Goal: Task Accomplishment & Management: Complete application form

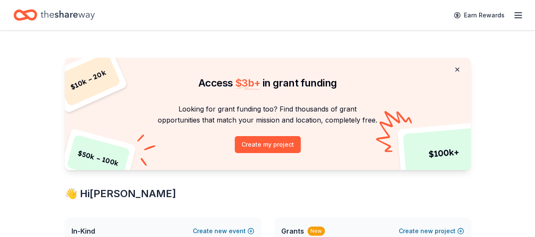
click at [460, 69] on button at bounding box center [457, 69] width 20 height 17
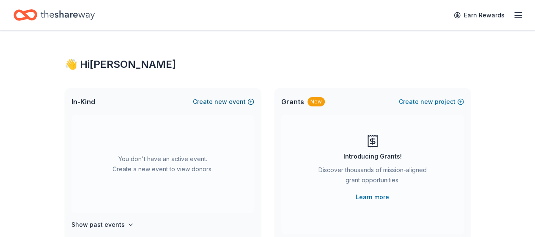
click at [230, 102] on button "Create new event" at bounding box center [223, 102] width 61 height 10
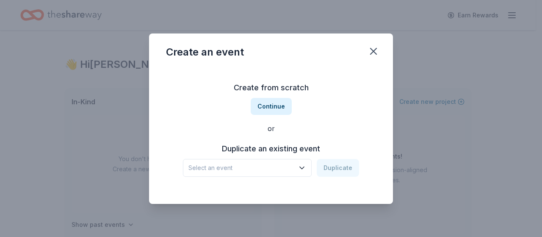
click at [294, 149] on h3 "Duplicate an existing event" at bounding box center [271, 149] width 176 height 14
click at [302, 167] on icon "button" at bounding box center [302, 167] width 4 height 2
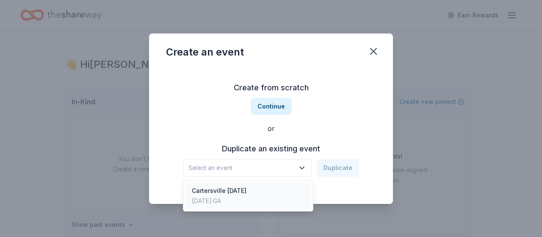
click at [245, 190] on div "Cartersville [DATE]" at bounding box center [219, 190] width 55 height 10
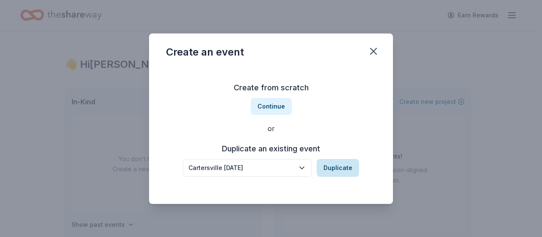
click at [329, 166] on button "Duplicate" at bounding box center [338, 168] width 42 height 18
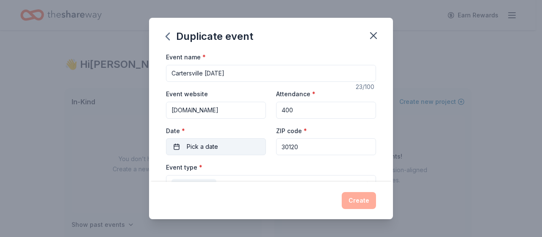
click at [221, 144] on button "Pick a date" at bounding box center [216, 146] width 100 height 17
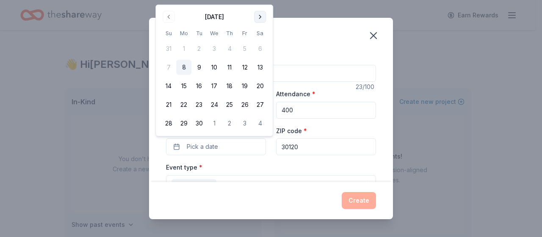
click at [258, 17] on button "Go to next month" at bounding box center [260, 17] width 12 height 12
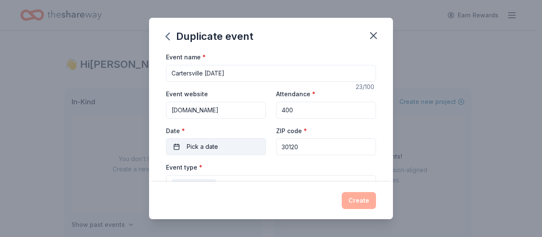
click at [180, 146] on button "Pick a date" at bounding box center [216, 146] width 100 height 17
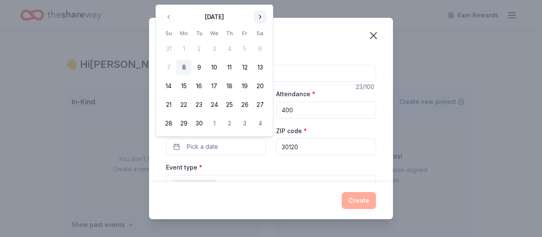
click at [260, 17] on button "Go to next month" at bounding box center [260, 17] width 12 height 12
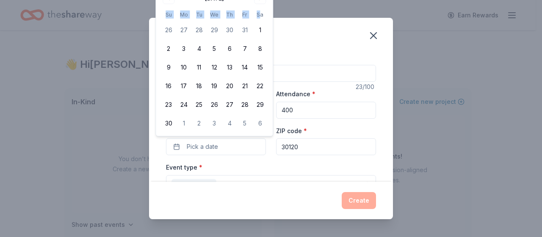
drag, startPoint x: 260, startPoint y: 16, endPoint x: 252, endPoint y: 8, distance: 11.1
click at [252, 8] on div "[DATE] Su Mo Tu We Th Fr Sa 26 27 28 29 30 31 1 2 3 4 5 6 7 8 9 10 11 12 13 14 …" at bounding box center [214, 61] width 107 height 139
click at [252, 3] on div "[DATE] Su Mo Tu We Th Fr Sa 26 27 28 29 30 31 1 2 3 4 5 6 7 8 9 10 11 12 13 14 …" at bounding box center [214, 61] width 107 height 139
click at [215, 144] on span "Pick a date" at bounding box center [202, 146] width 31 height 10
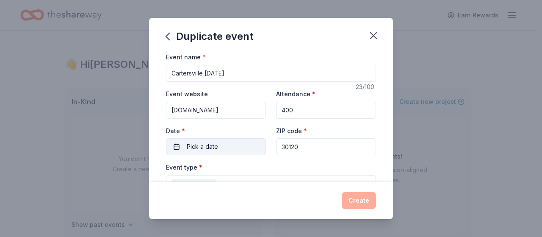
click at [210, 144] on span "Pick a date" at bounding box center [202, 146] width 31 height 10
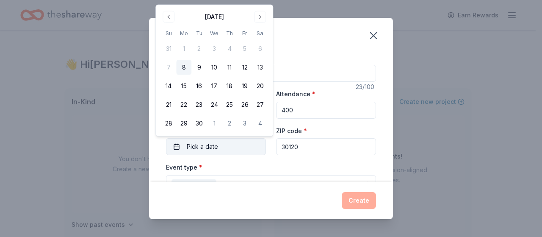
click at [174, 144] on button "Pick a date" at bounding box center [216, 146] width 100 height 17
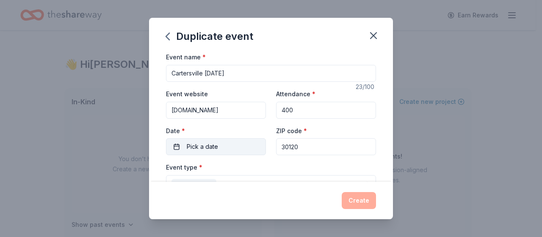
click at [174, 145] on button "Pick a date" at bounding box center [216, 146] width 100 height 17
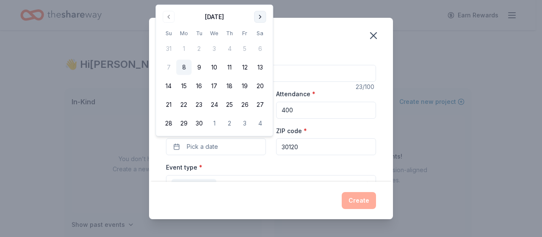
click at [259, 14] on button "Go to next month" at bounding box center [260, 17] width 12 height 12
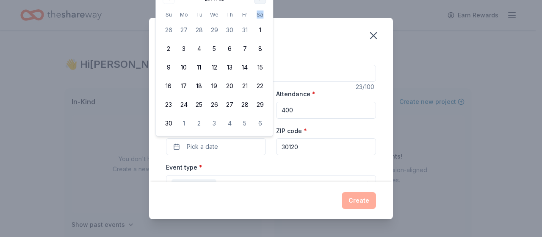
click at [259, 14] on th "Sa" at bounding box center [259, 14] width 15 height 9
click at [260, 13] on button "Go to next month" at bounding box center [260, 17] width 12 height 12
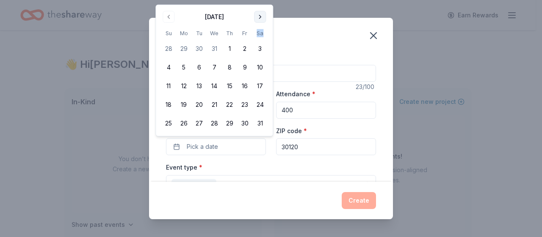
click at [260, 13] on button "Go to next month" at bounding box center [260, 17] width 12 height 12
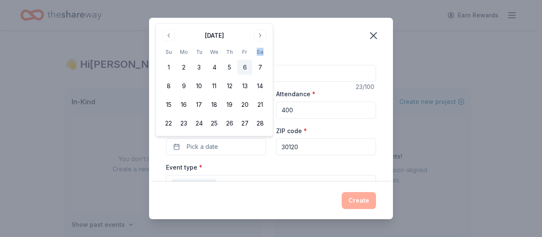
click at [243, 65] on button "6" at bounding box center [244, 67] width 15 height 15
click at [356, 197] on button "Create" at bounding box center [359, 200] width 34 height 17
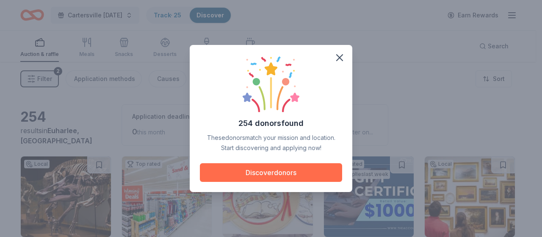
click at [235, 170] on button "Discover donors" at bounding box center [271, 172] width 142 height 19
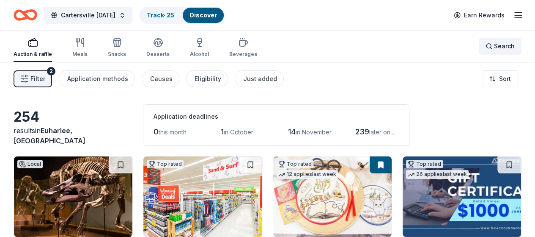
click at [486, 45] on div "Search" at bounding box center [500, 46] width 29 height 10
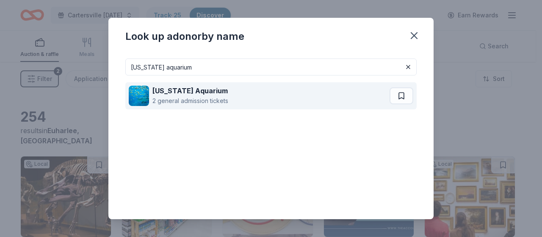
type input "[US_STATE] aquarium"
click at [178, 91] on strong "[US_STATE] Aquarium" at bounding box center [189, 90] width 75 height 8
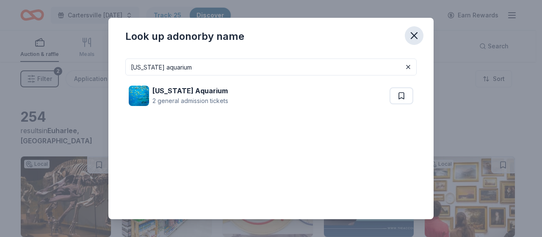
click at [412, 33] on icon "button" at bounding box center [414, 36] width 12 height 12
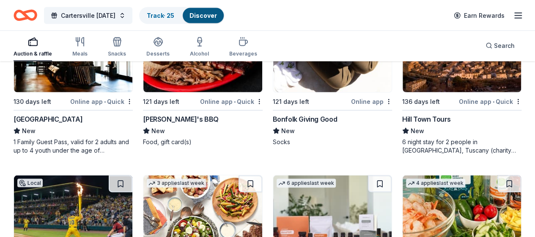
scroll to position [787, 0]
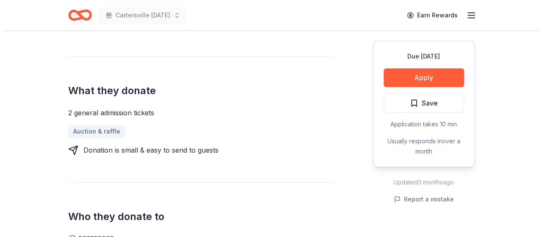
scroll to position [318, 0]
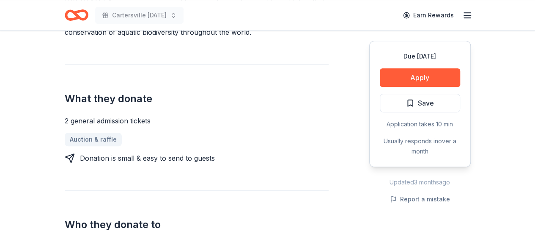
click at [461, 73] on div "Due [DATE] Apply Save Application takes 10 min Usually responds in over a month" at bounding box center [421, 104] width 102 height 126
click at [433, 71] on button "Apply" at bounding box center [420, 77] width 80 height 19
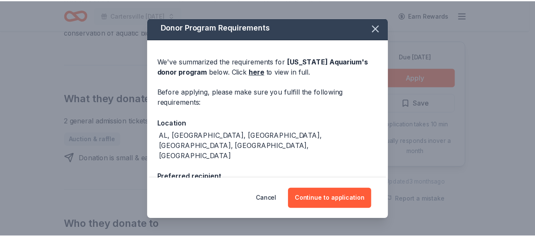
scroll to position [0, 0]
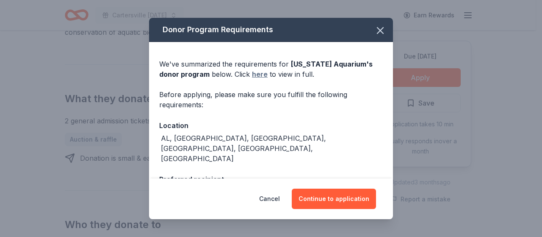
click at [252, 72] on link "here" at bounding box center [260, 74] width 16 height 10
click at [377, 31] on icon "button" at bounding box center [380, 31] width 6 height 6
